Goal: Task Accomplishment & Management: Use online tool/utility

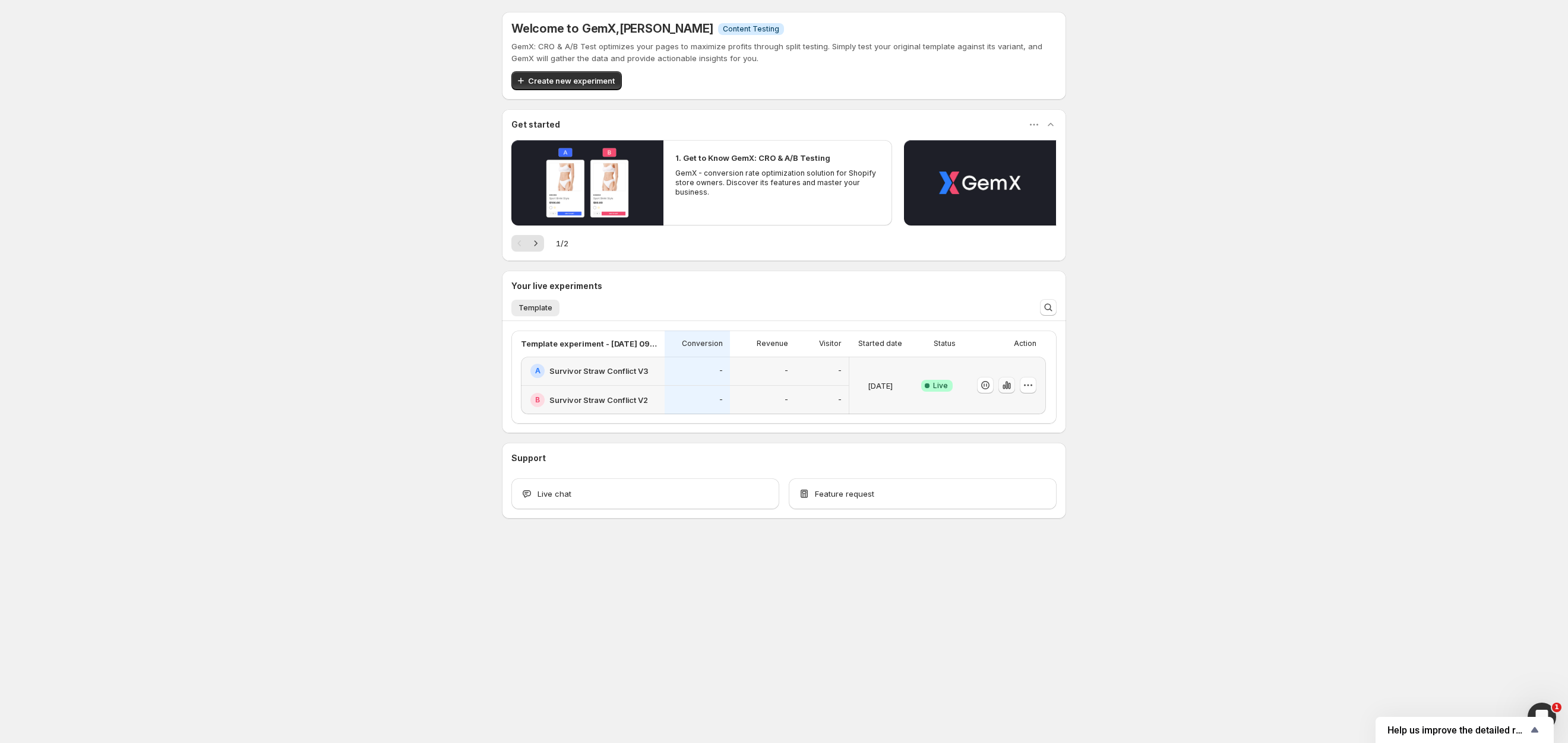
click at [1011, 384] on icon "button" at bounding box center [1009, 386] width 3 height 6
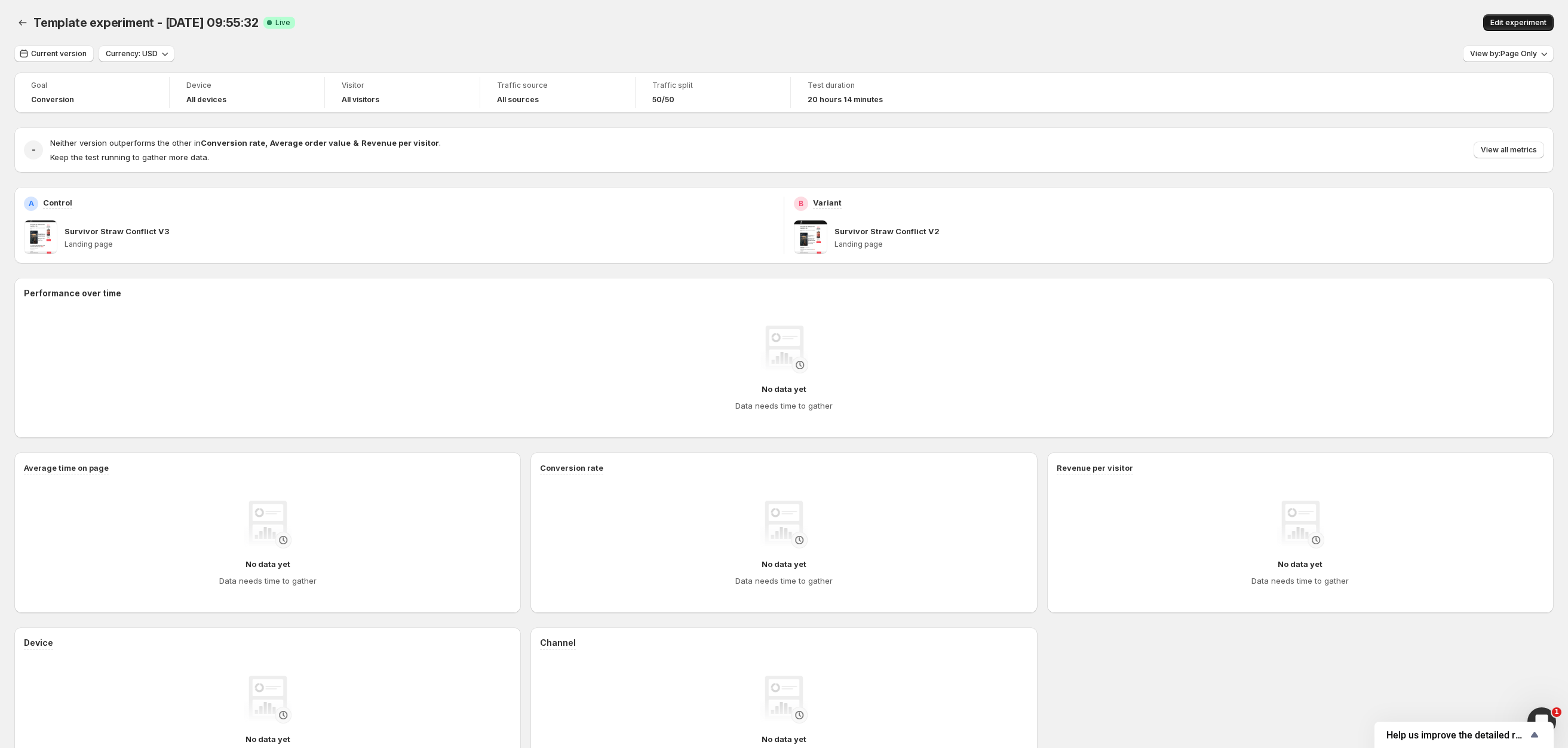
click at [1534, 15] on button "Edit experiment" at bounding box center [1519, 23] width 71 height 16
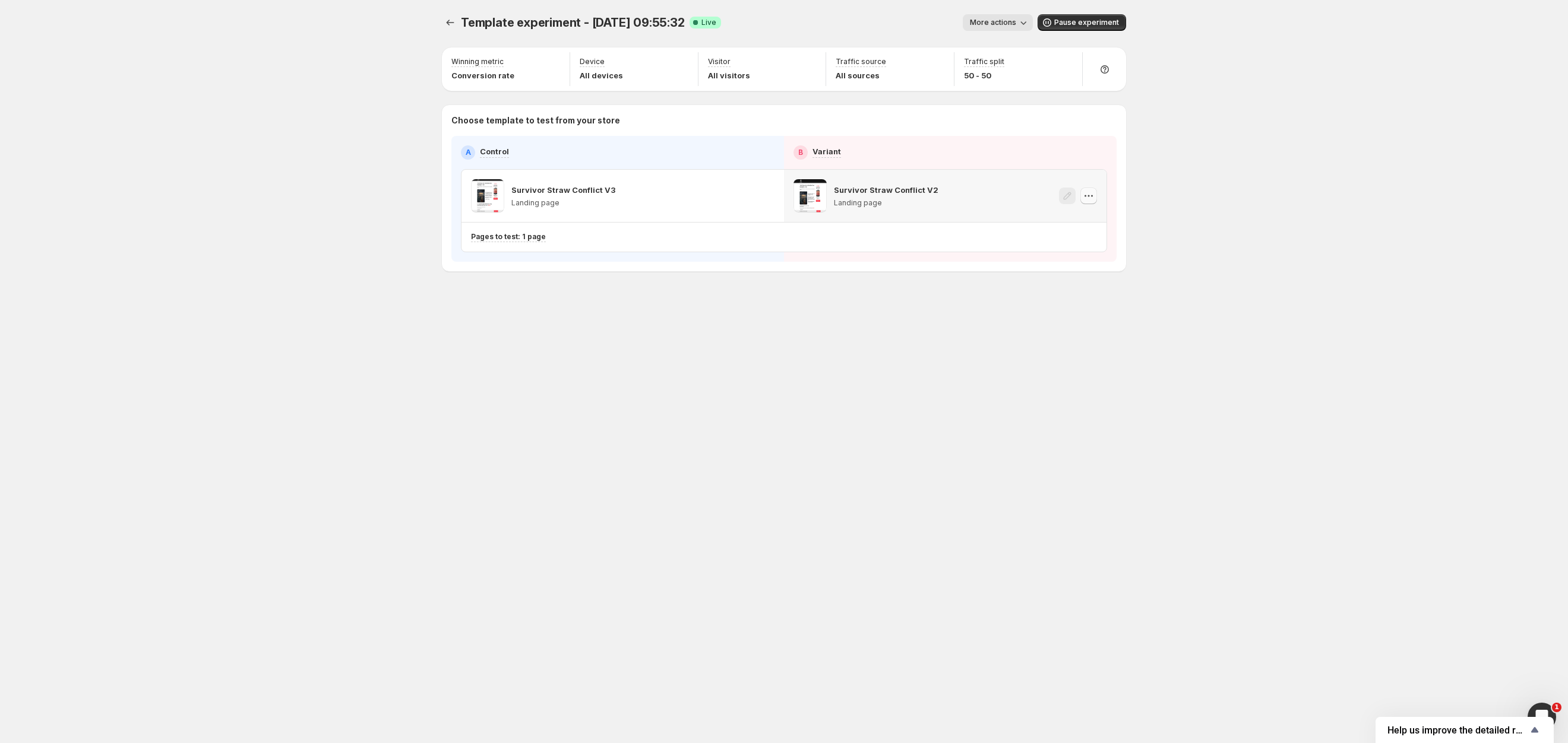
click at [1088, 201] on icon "button" at bounding box center [1088, 195] width 12 height 12
drag, startPoint x: 939, startPoint y: 200, endPoint x: 656, endPoint y: 203, distance: 283.0
click at [658, 203] on div "Survivor Straw Conflict V3 Landing page Survivor Straw Conflict V2 Landing page" at bounding box center [784, 195] width 645 height 52
click at [656, 203] on div "Survivor Straw Conflict V3 Landing page" at bounding box center [622, 195] width 304 height 33
click at [518, 204] on p "Landing page" at bounding box center [563, 203] width 104 height 9
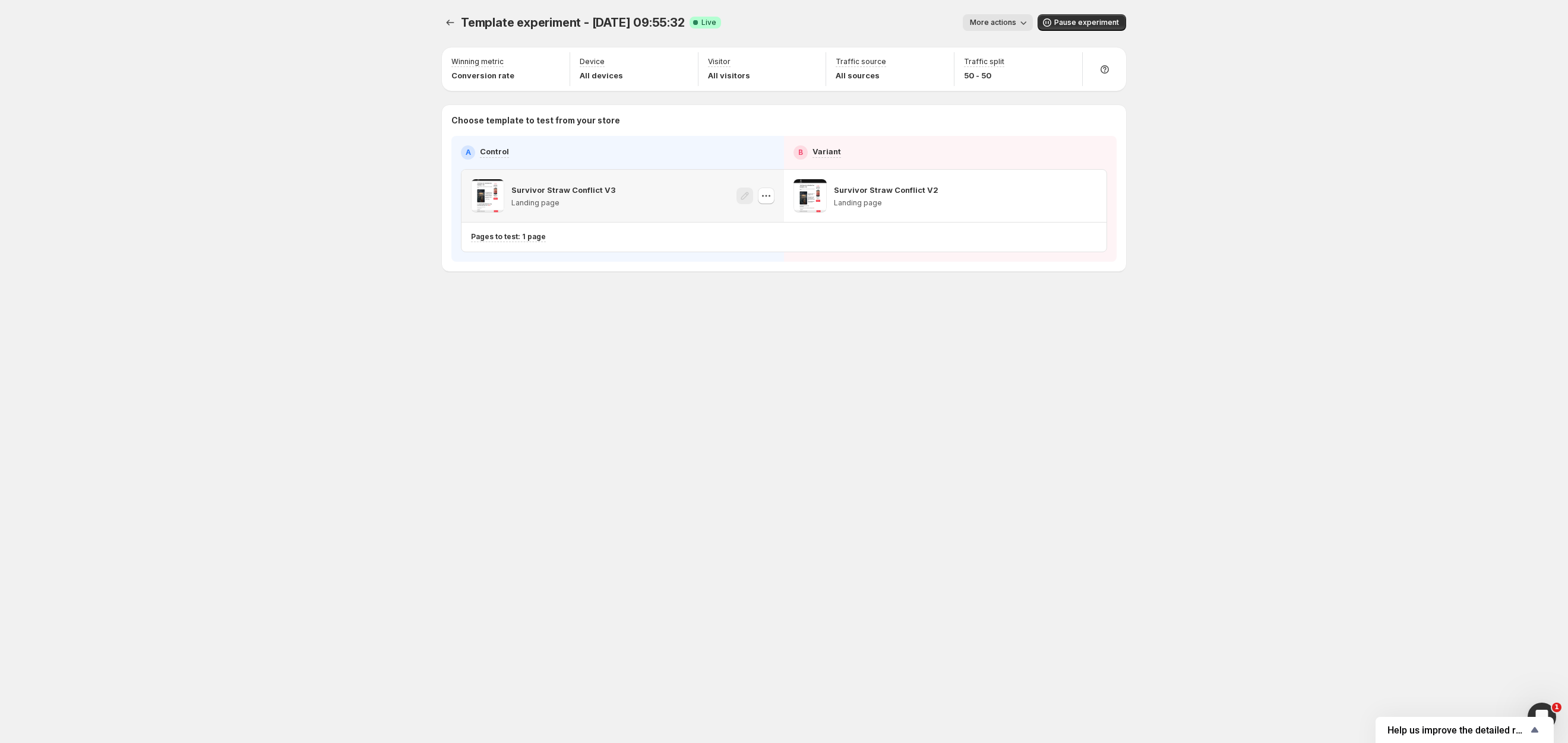
click at [529, 179] on div "Survivor Straw Conflict V3 Landing page" at bounding box center [563, 195] width 104 height 33
click at [478, 200] on span at bounding box center [487, 195] width 33 height 33
click at [758, 195] on button "button" at bounding box center [766, 196] width 16 height 16
click at [606, 304] on div "Template experiment - Aug 17, 09:55:32. This page is ready Template experiment …" at bounding box center [784, 168] width 713 height 335
click at [1016, 21] on span "More actions" at bounding box center [993, 22] width 47 height 9
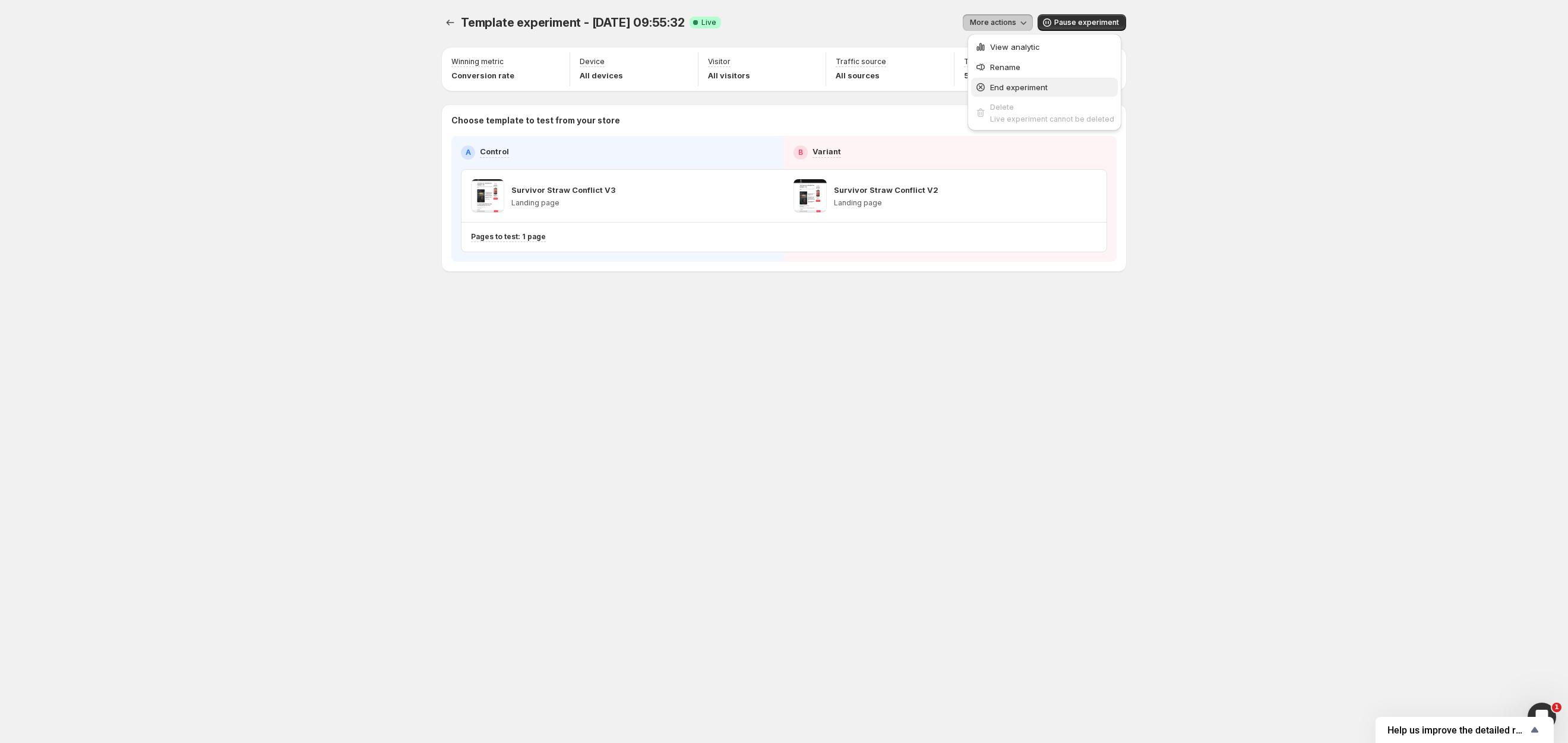
click at [1036, 90] on span "End experiment" at bounding box center [1019, 87] width 58 height 9
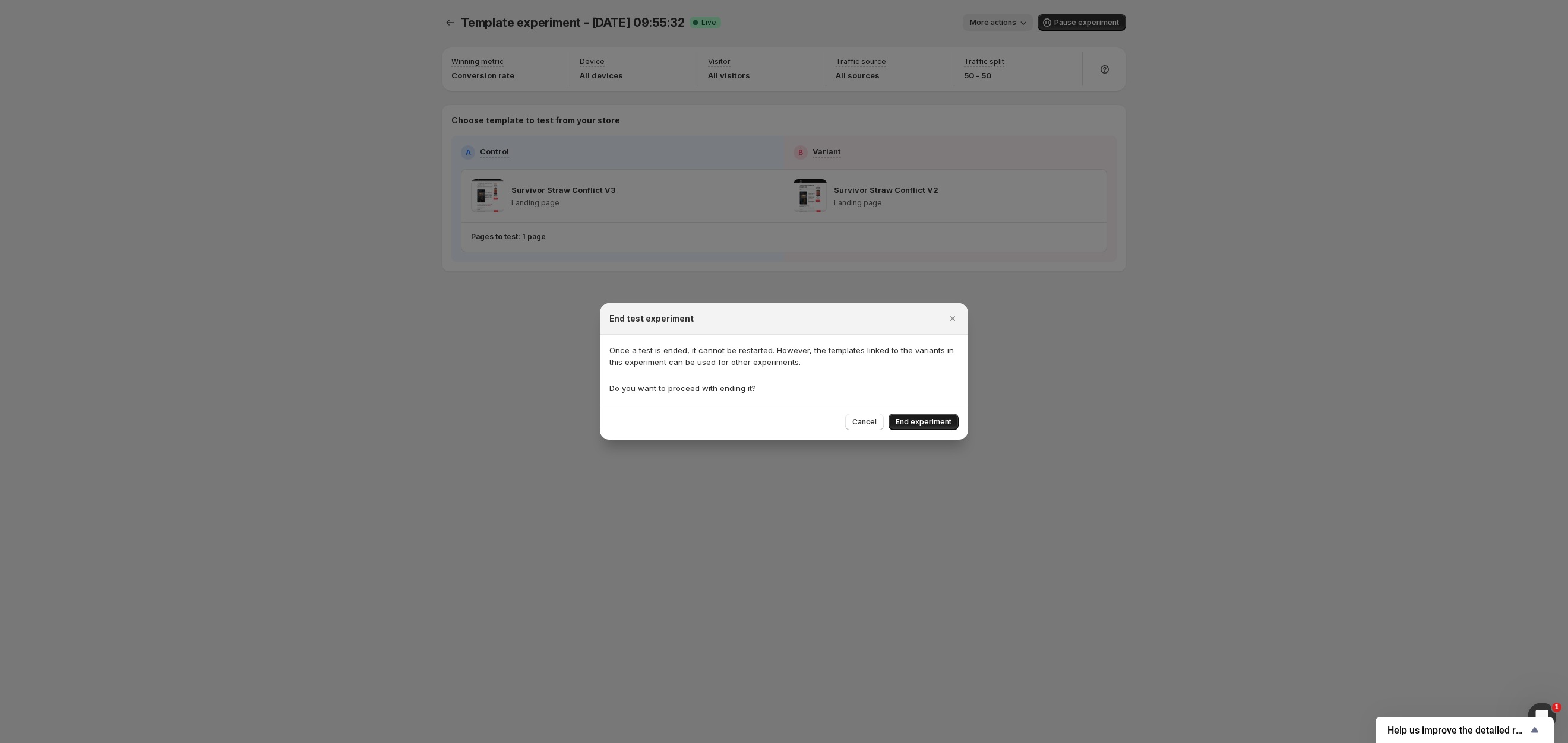
click at [926, 423] on span "End experiment" at bounding box center [923, 421] width 56 height 9
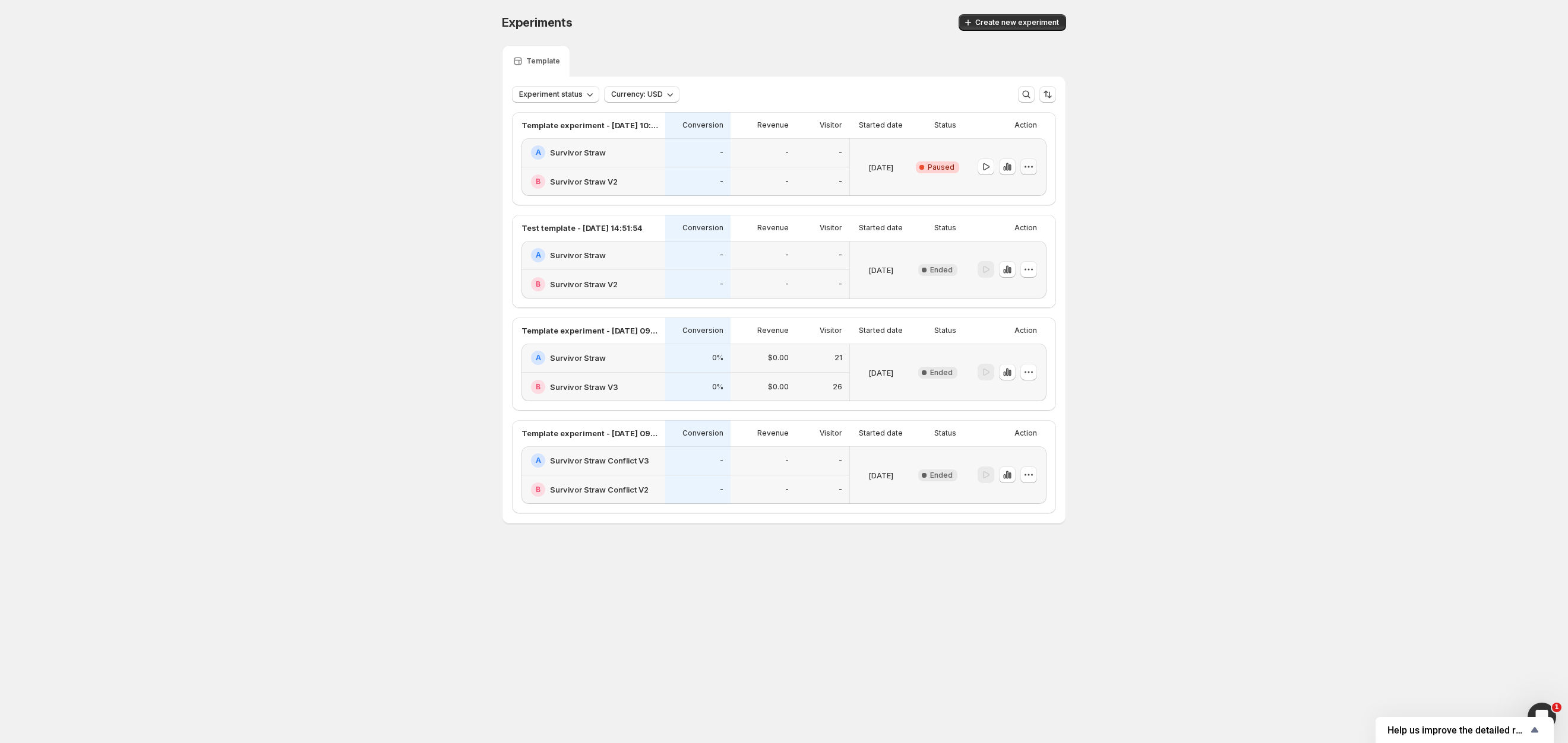
click at [1026, 168] on icon "button" at bounding box center [1029, 166] width 12 height 12
click at [1018, 252] on span "Delete" at bounding box center [1020, 251] width 24 height 9
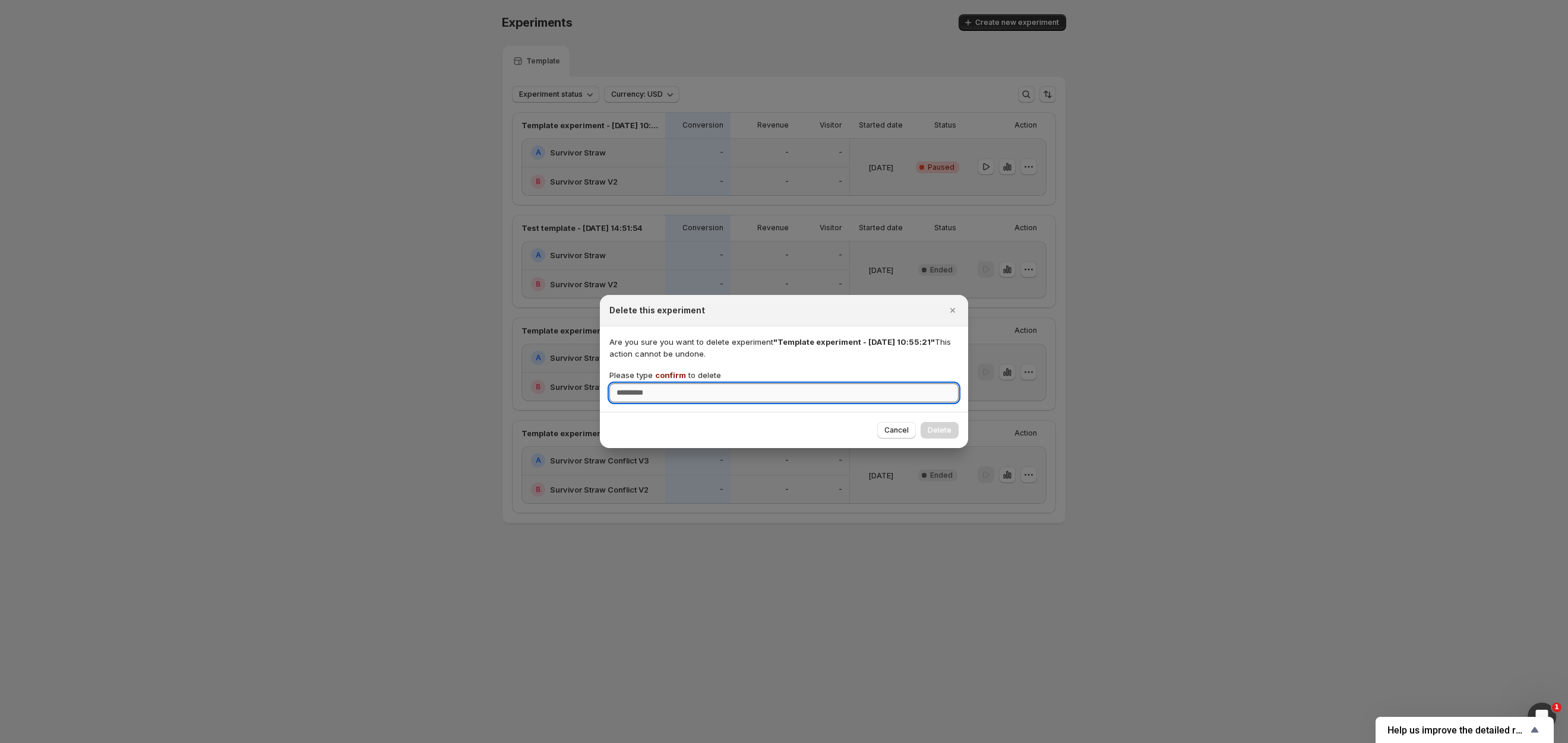
click at [821, 395] on input "Please type confirm to delete" at bounding box center [784, 393] width 349 height 19
type input "*******"
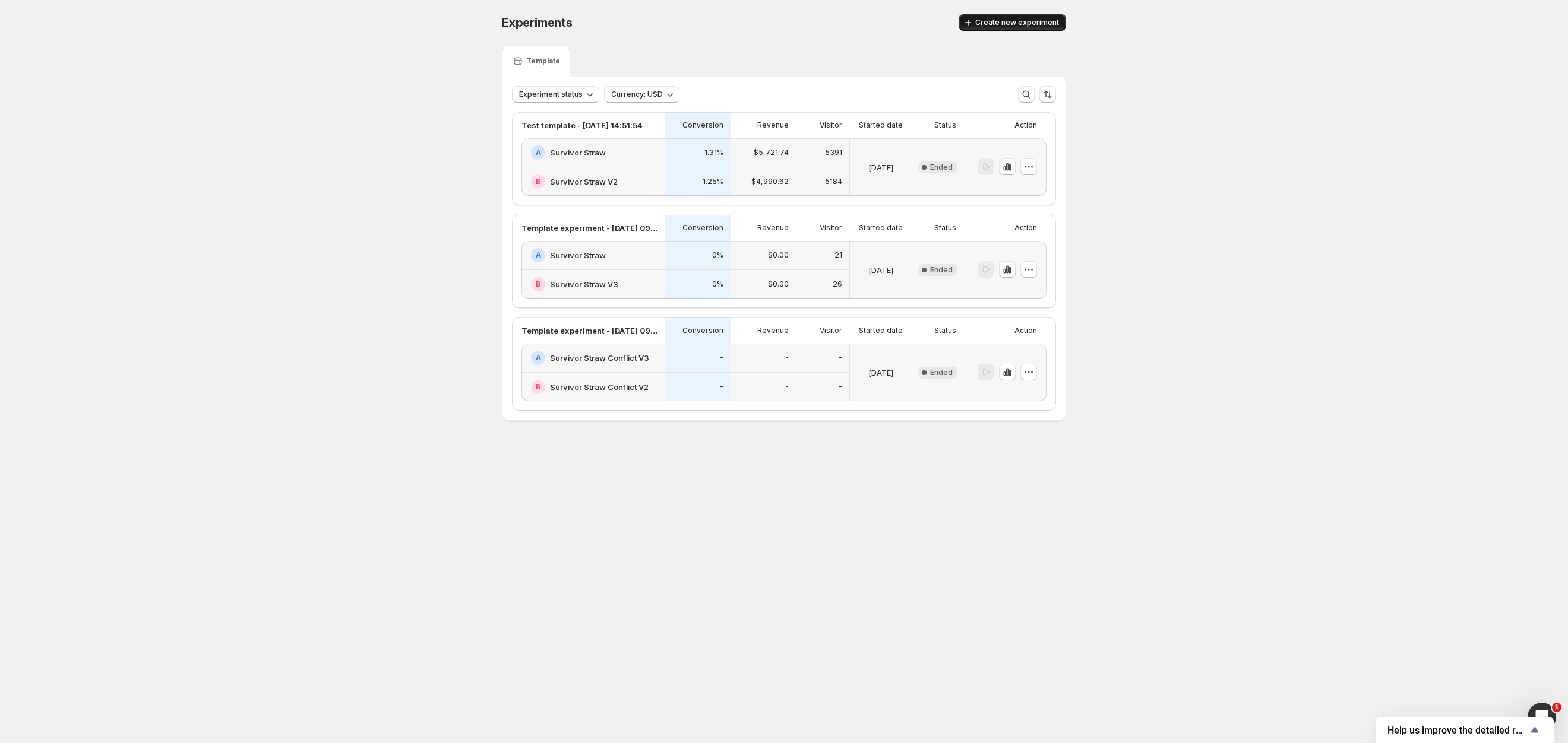
click at [997, 19] on span "Create new experiment" at bounding box center [1017, 22] width 84 height 9
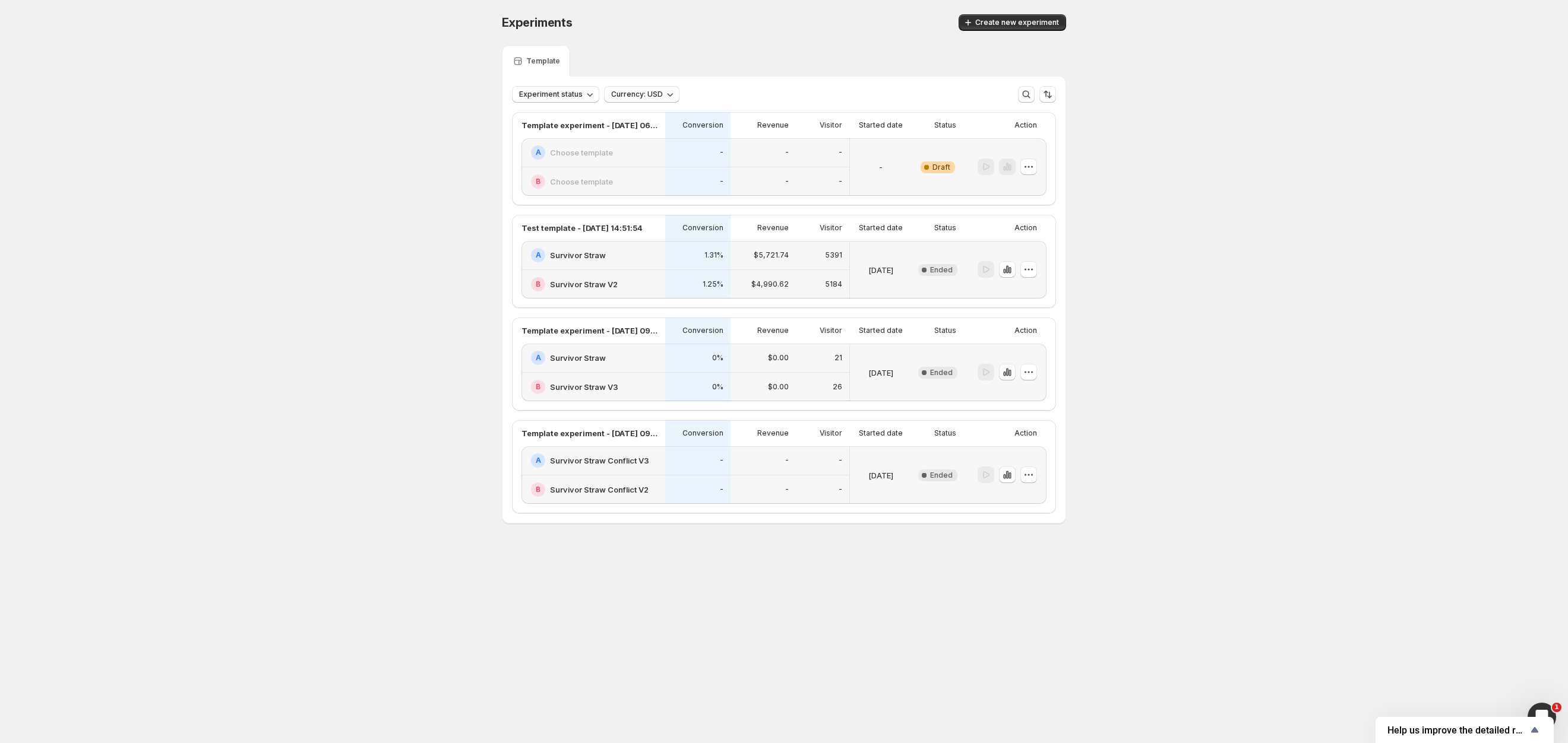
click at [866, 171] on div "-" at bounding box center [880, 167] width 52 height 43
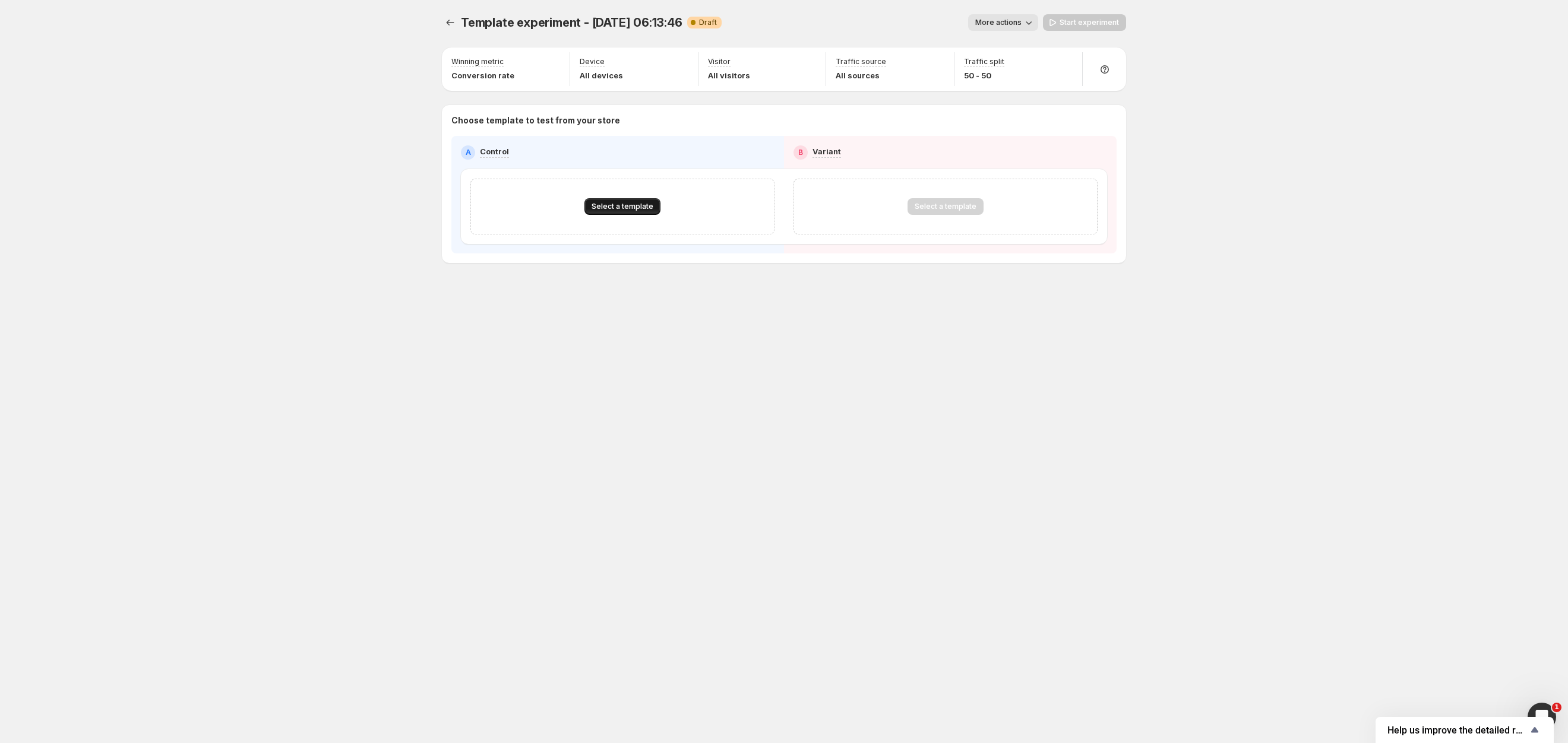
click at [621, 207] on span "Select a template" at bounding box center [622, 206] width 62 height 9
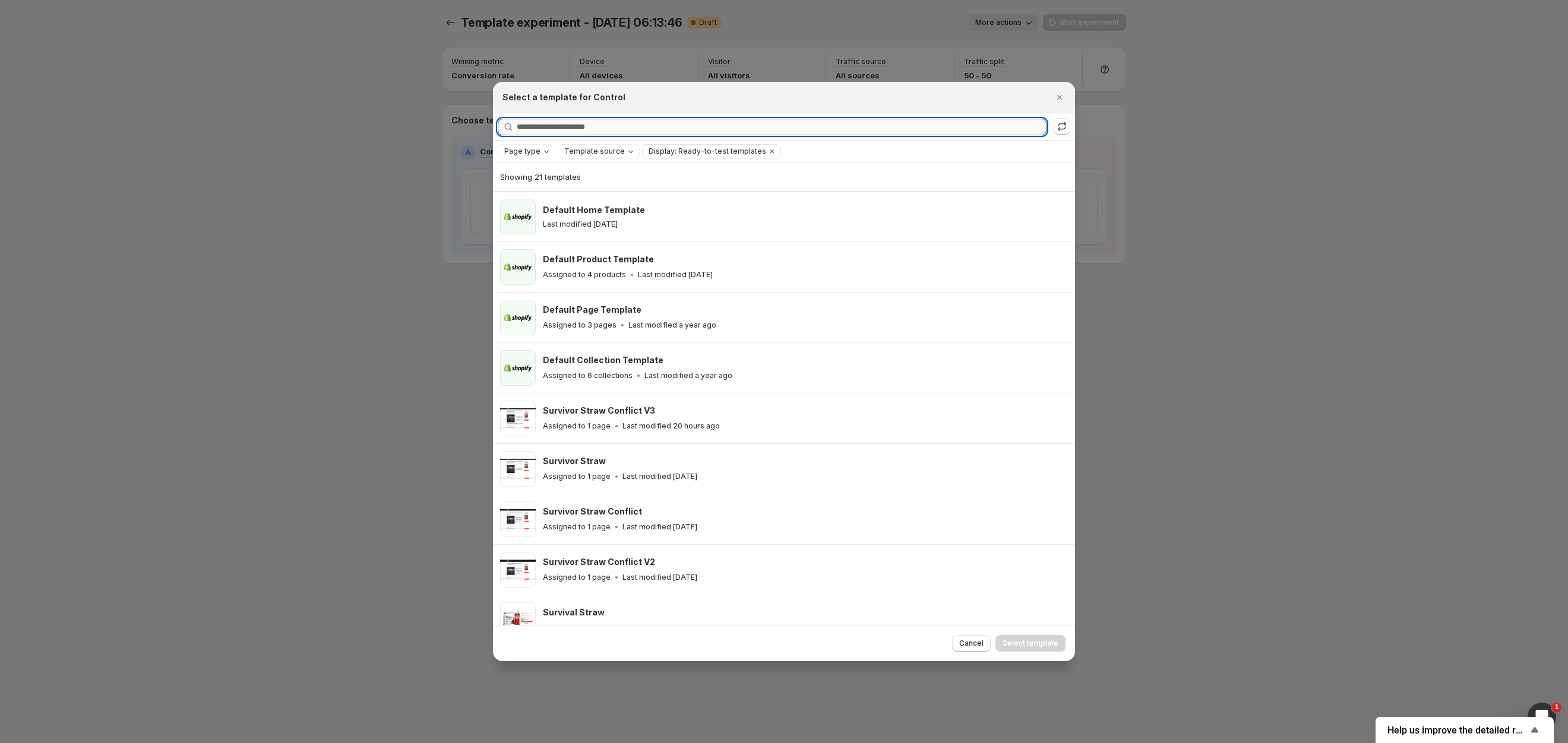
click at [784, 127] on input "Searching all templates" at bounding box center [781, 127] width 530 height 16
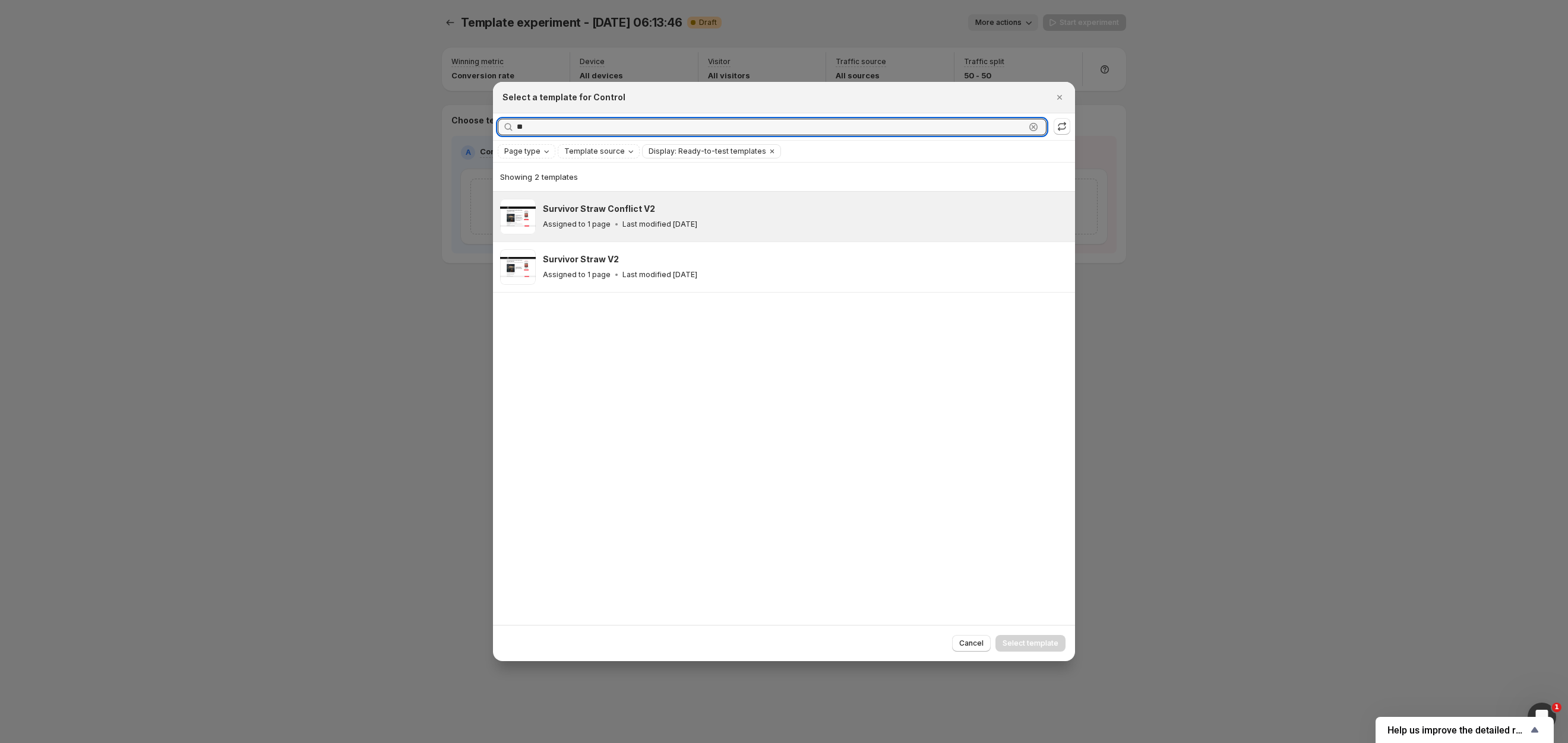
type input "**"
click at [752, 204] on div "Survivor Straw Conflict V2" at bounding box center [804, 209] width 522 height 12
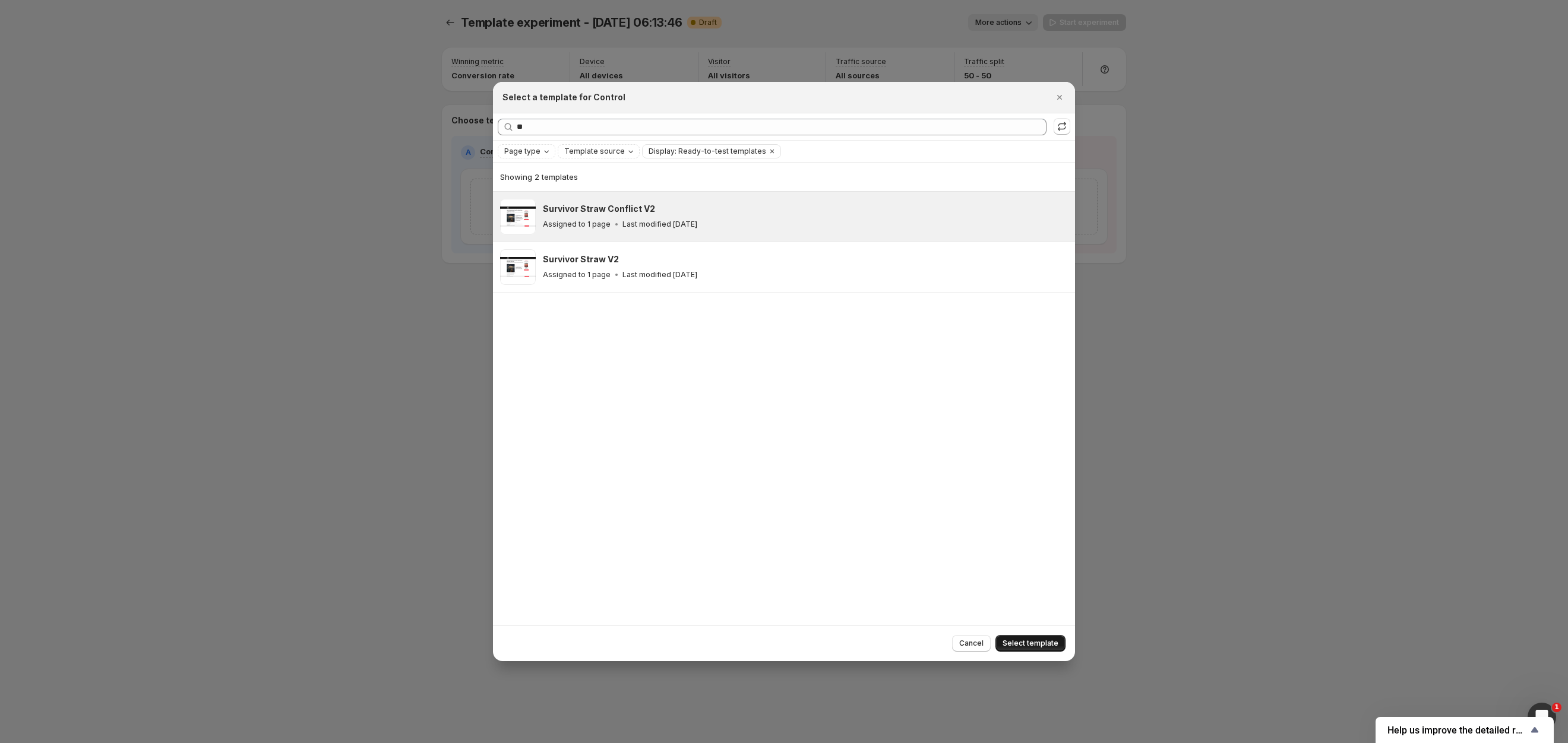
click at [1039, 644] on span "Select template" at bounding box center [1030, 643] width 56 height 9
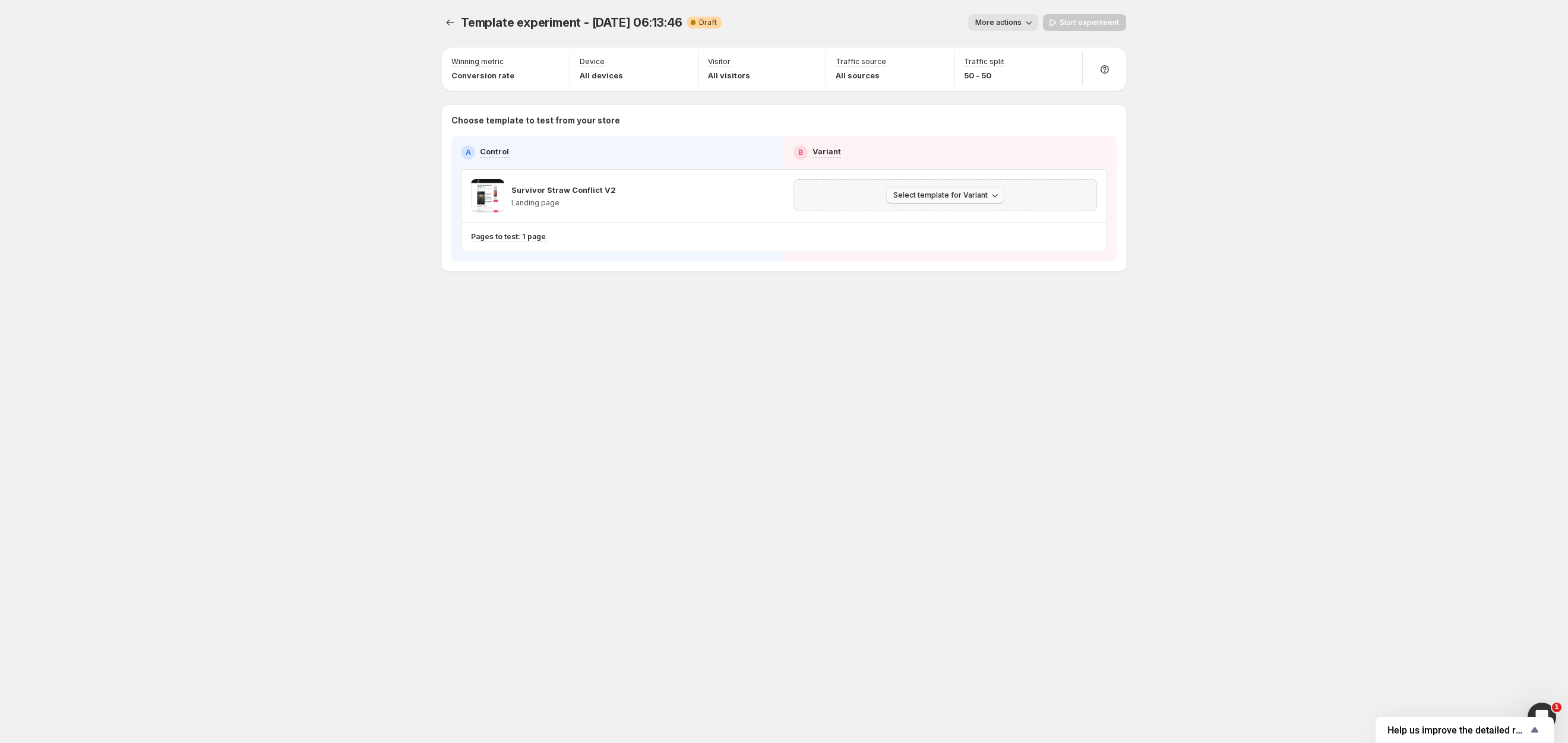
click at [977, 203] on button "Select template for Variant" at bounding box center [945, 195] width 118 height 16
click at [954, 217] on span "Select an existing template" at bounding box center [937, 220] width 101 height 9
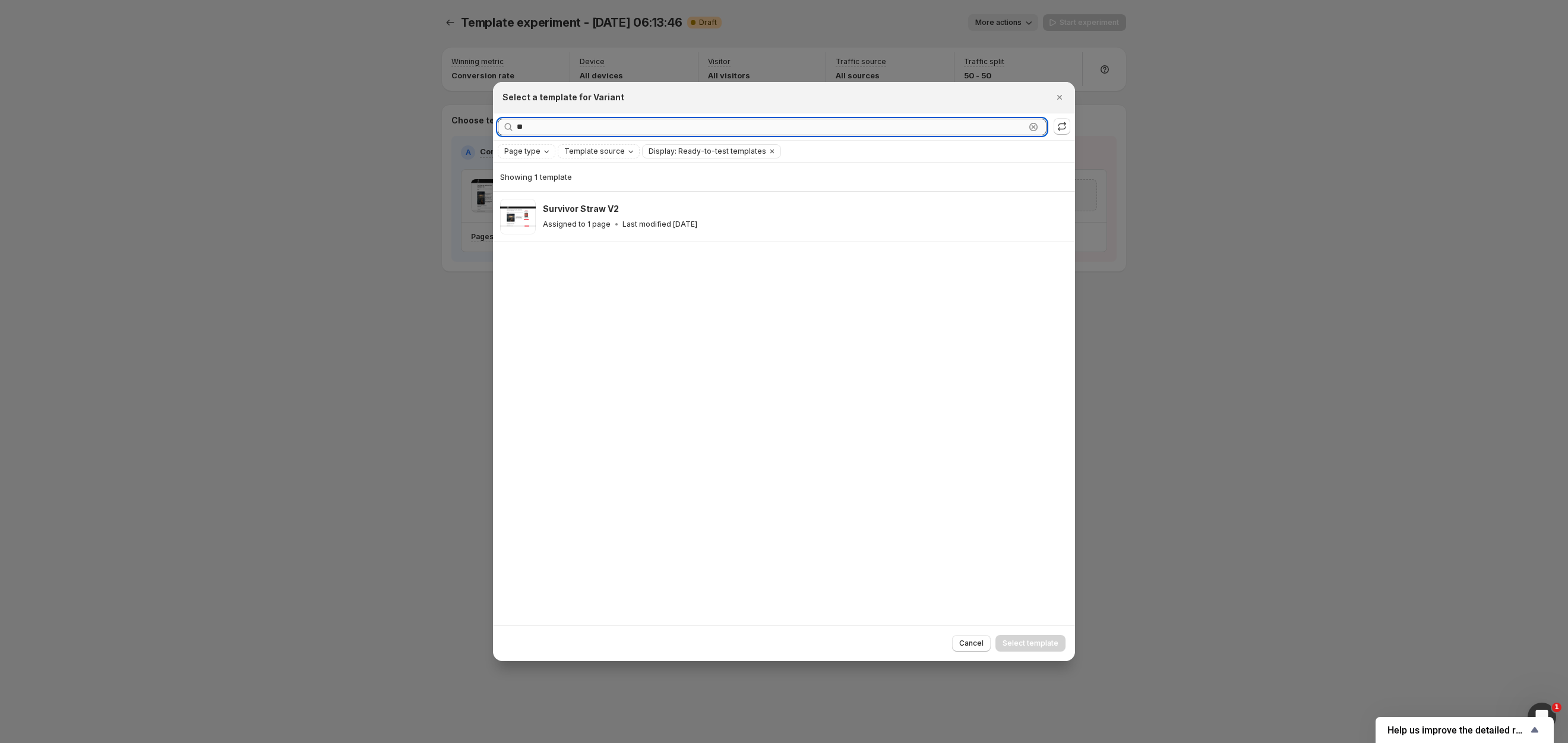
click at [698, 127] on input "**" at bounding box center [770, 127] width 508 height 16
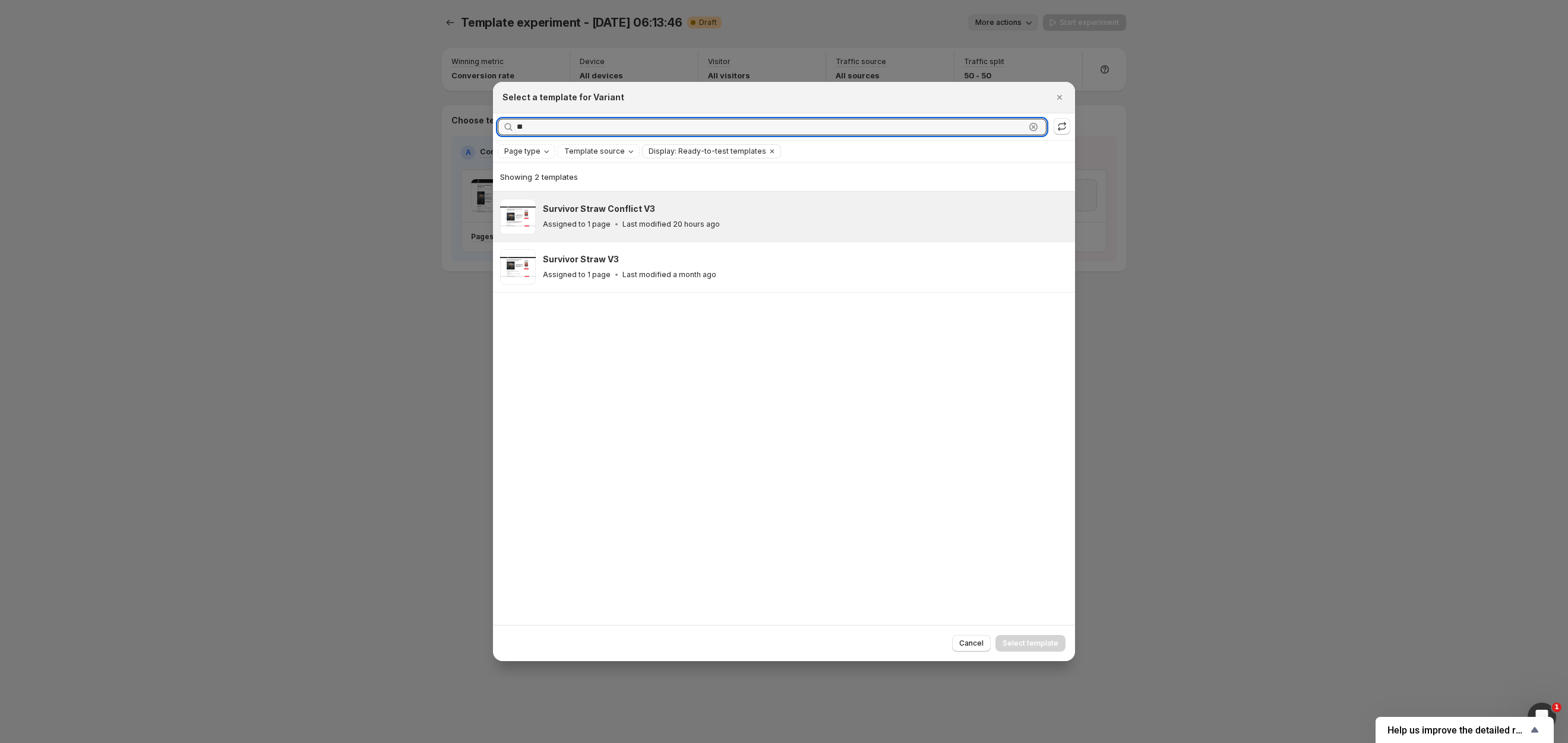
type input "**"
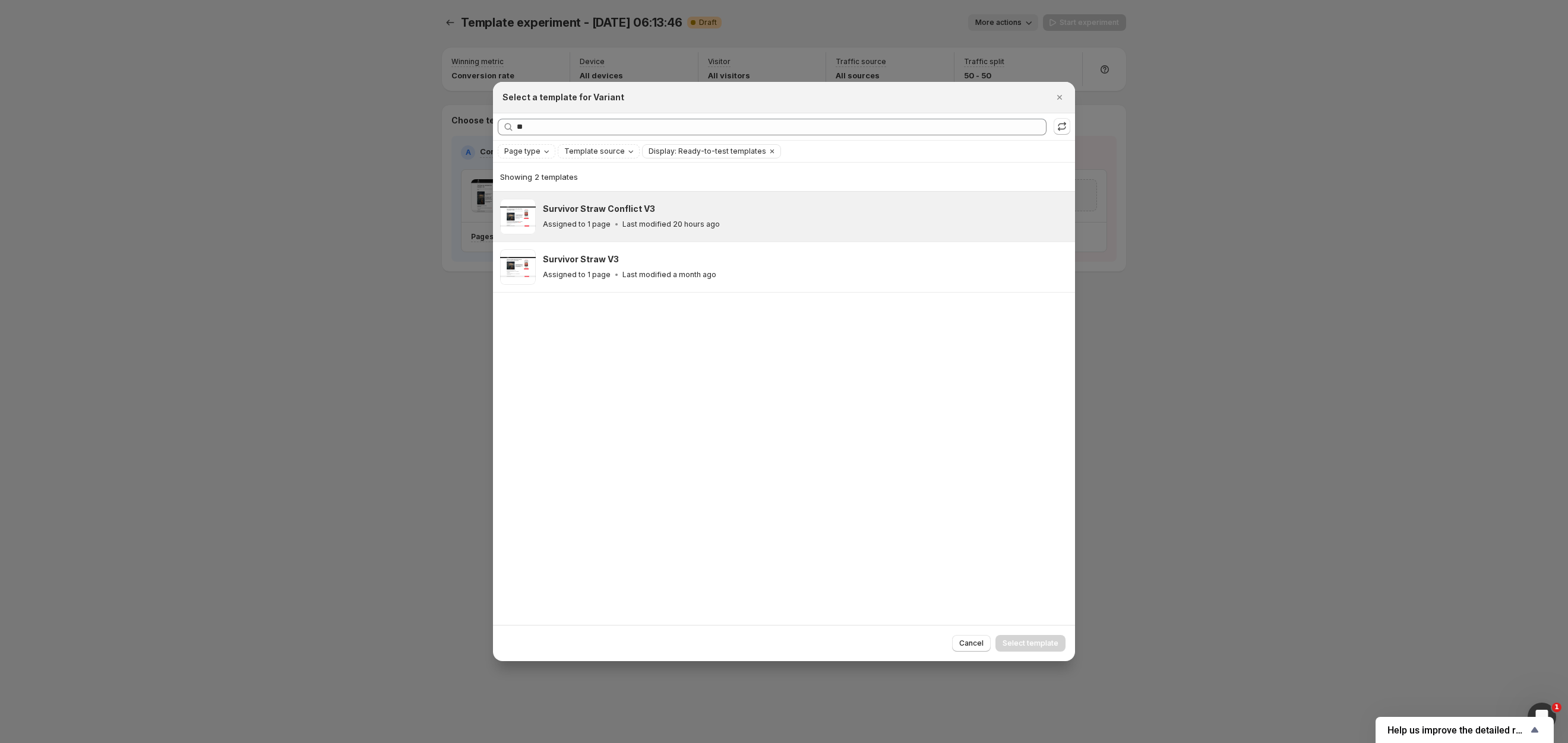
click at [661, 219] on div "Assigned to 1 page Last modified 20 hours ago" at bounding box center [804, 224] width 522 height 12
click at [1009, 648] on span "Select template" at bounding box center [1030, 643] width 56 height 9
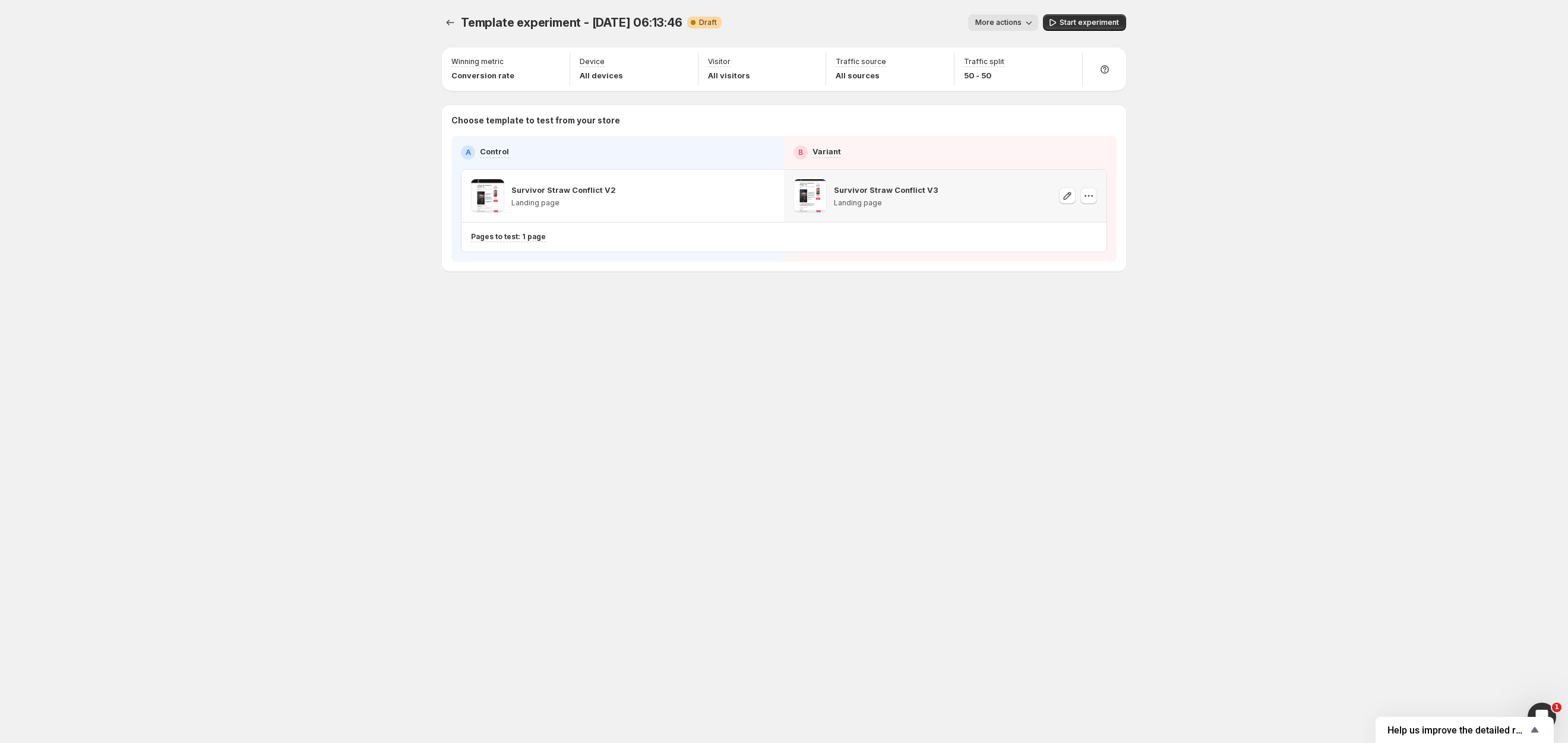
click at [859, 498] on div "Template experiment - Aug 18, 06:13:46. This page is ready Template experiment …" at bounding box center [784, 371] width 713 height 743
click at [1099, 12] on div "Template experiment - Aug 18, 06:13:46. This page is ready Template experiment …" at bounding box center [784, 23] width 684 height 45
click at [1098, 18] on span "Start experiment" at bounding box center [1089, 22] width 60 height 9
